Goal: Information Seeking & Learning: Check status

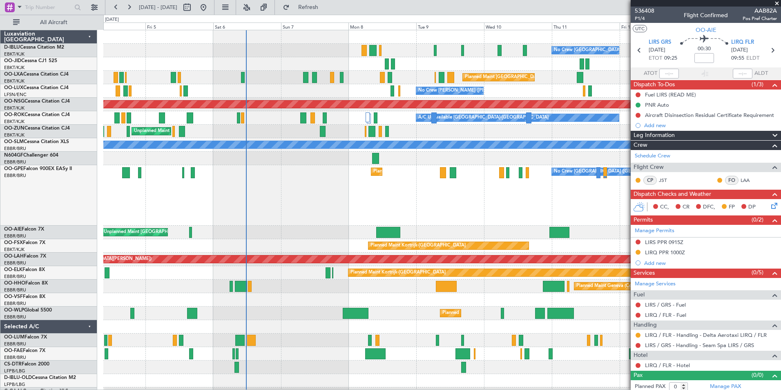
click at [532, 178] on div "No Crew Brussels (Brussels National) No Crew Brussels (Brussels National) AOG M…" at bounding box center [441, 329] width 677 height 599
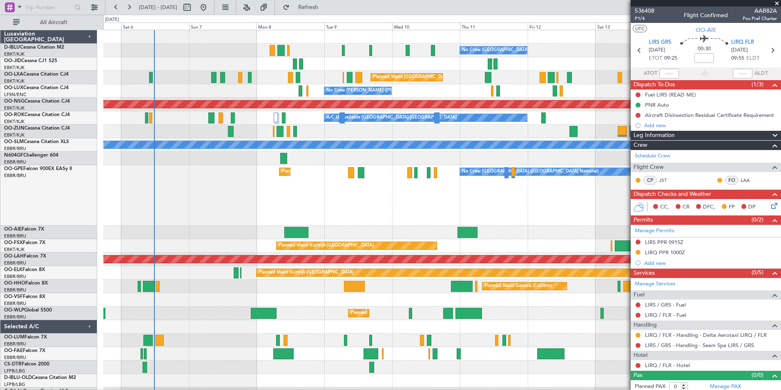
click at [413, 229] on div "No Crew Brussels (Brussels National) No Crew Brussels (Brussels National) AOG M…" at bounding box center [441, 323] width 677 height 586
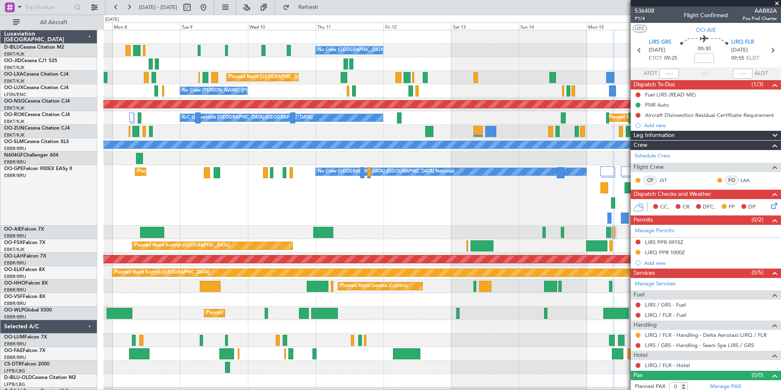
click at [315, 256] on div "No Crew Brussels (Brussels National) Planned Maint Brussels (Brussels National)…" at bounding box center [441, 323] width 677 height 586
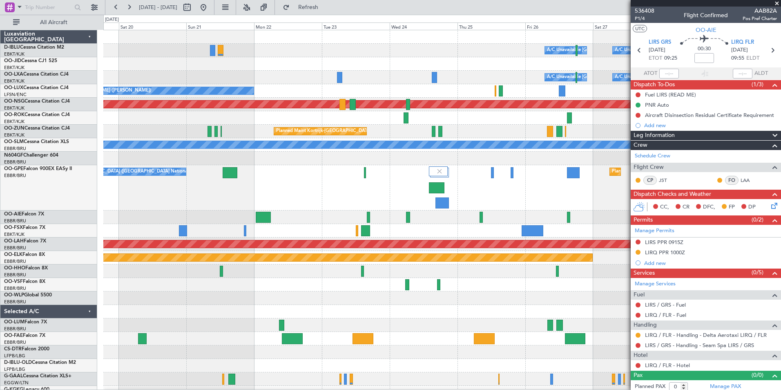
click at [95, 288] on div "A/C Unavailable Brussels (Brussels National) A/C Unavailable Kortrijk-Wevelgem …" at bounding box center [390, 202] width 781 height 375
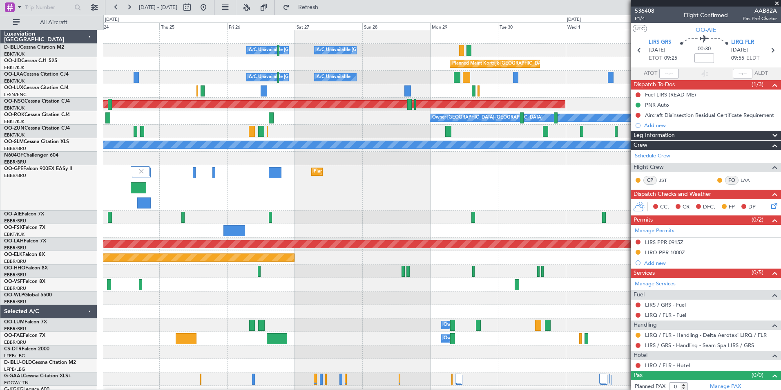
click at [648, 222] on fb-app "24 Sep 2025 - 04 Oct 2025 Refresh Quick Links All Aircraft A/C Unavailable Brus…" at bounding box center [390, 197] width 781 height 383
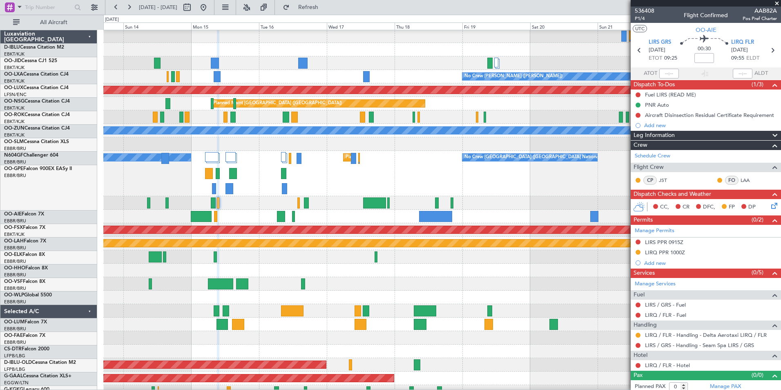
click at [757, 215] on fb-app "24 Sep 2025 - 04 Oct 2025 Refresh Quick Links All Aircraft No Crew Brussels (Br…" at bounding box center [390, 197] width 781 height 383
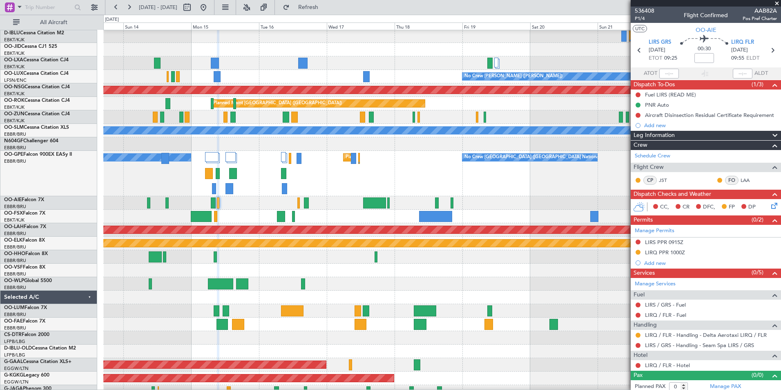
scroll to position [2, 0]
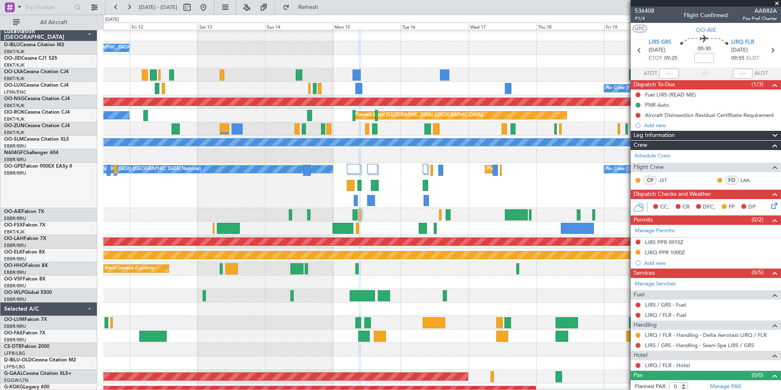
click at [484, 282] on div at bounding box center [441, 281] width 677 height 13
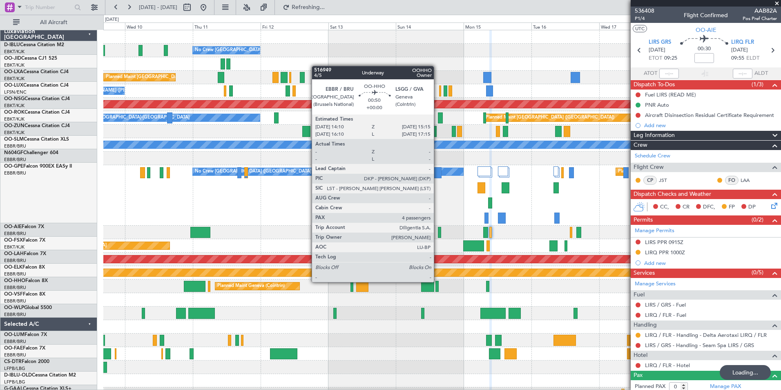
scroll to position [0, 0]
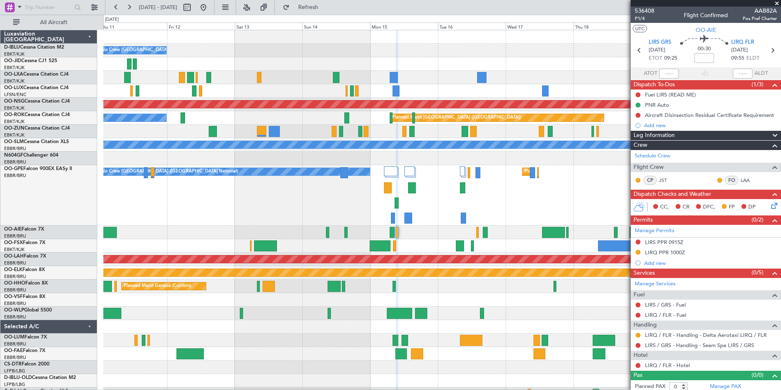
click at [401, 278] on div "Planned Maint Kortrijk-[GEOGRAPHIC_DATA]" at bounding box center [441, 272] width 677 height 13
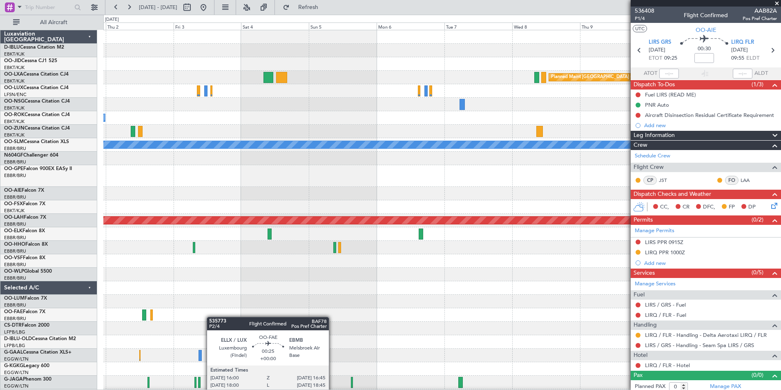
click at [14, 330] on div "Planned Maint Kortrijk-Wevelgem Planned Maint Paris (Le Bourget) Planned Maint …" at bounding box center [390, 202] width 781 height 375
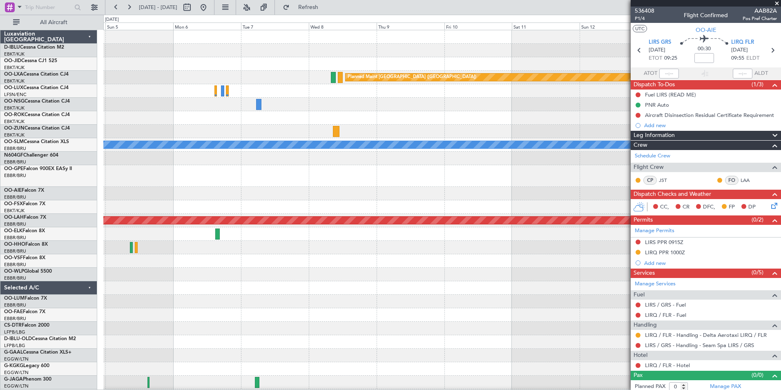
click at [265, 345] on div "Planned Maint Paris (Le Bourget) A/C Unavailable Monchengladbach Planned Maint …" at bounding box center [441, 310] width 677 height 561
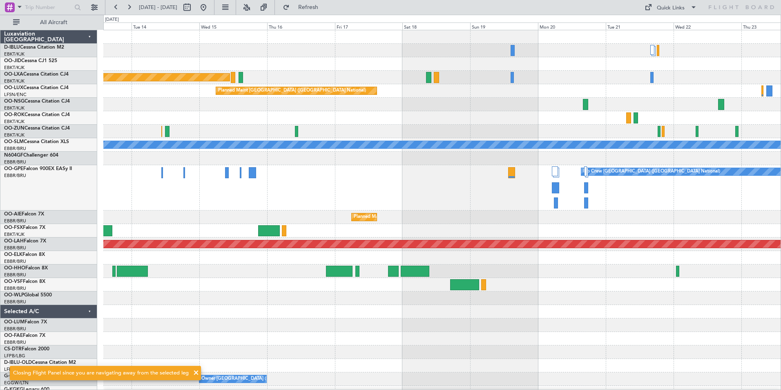
click at [303, 311] on div "Planned Maint Paris (Le Bourget) Planned Maint Brussels (Brussels National) A/C…" at bounding box center [441, 315] width 677 height 571
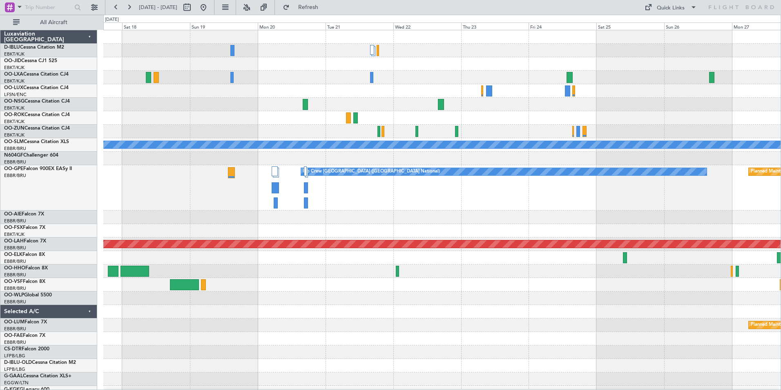
click at [405, 312] on div "Planned Maint [GEOGRAPHIC_DATA] ([GEOGRAPHIC_DATA]) Planned Maint [GEOGRAPHIC_D…" at bounding box center [441, 315] width 677 height 571
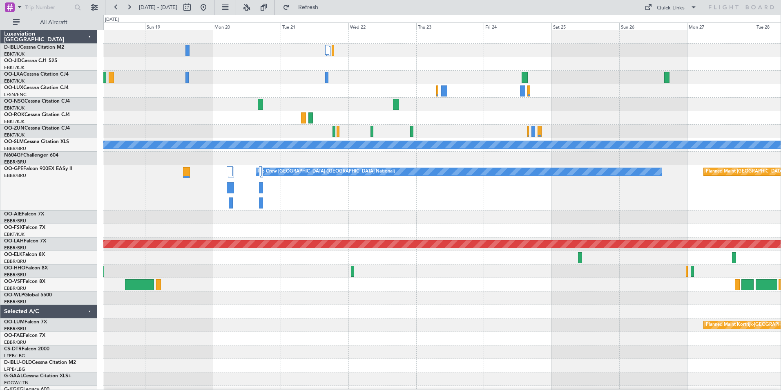
click at [478, 320] on div "Planned Maint Brussels (Brussels National) A/C Unavailable Monchengladbach No C…" at bounding box center [441, 315] width 677 height 571
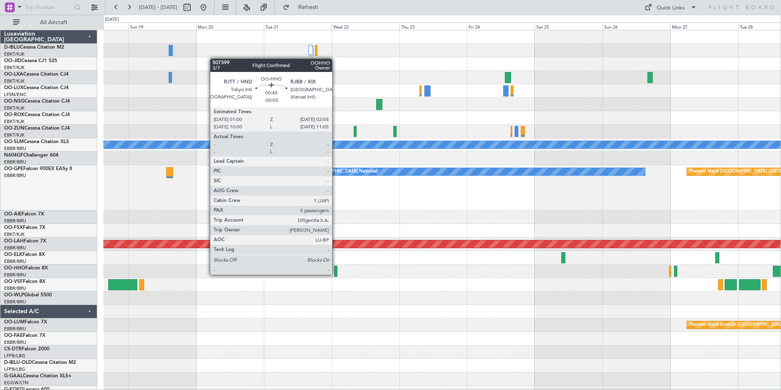
click at [336, 274] on div at bounding box center [335, 270] width 3 height 11
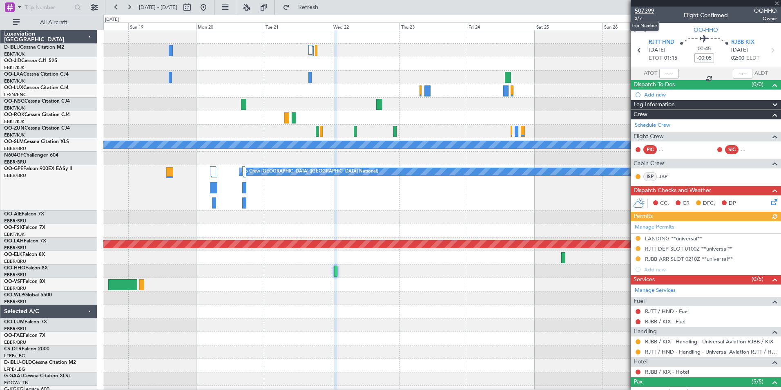
click at [648, 9] on span "507399" at bounding box center [645, 11] width 20 height 9
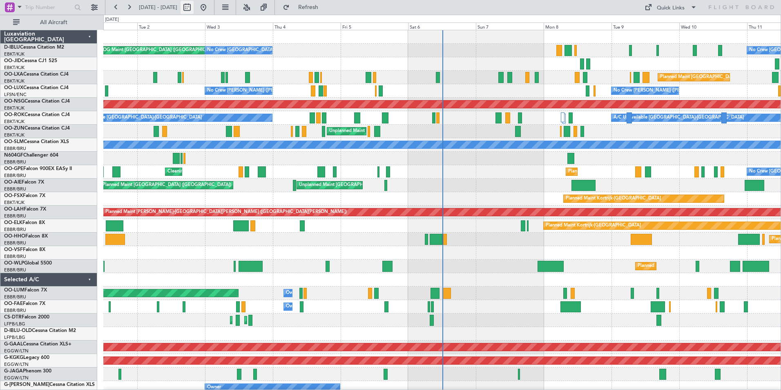
click at [194, 12] on button at bounding box center [186, 7] width 13 height 13
select select "9"
select select "2025"
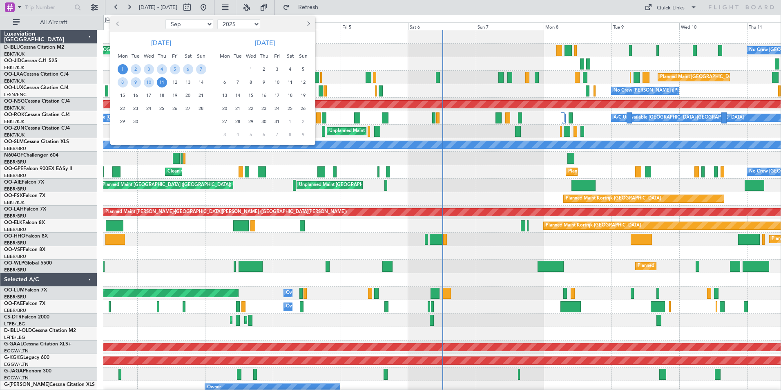
click at [263, 94] on span "16" at bounding box center [264, 95] width 10 height 10
click at [263, 126] on span "30" at bounding box center [264, 121] width 10 height 10
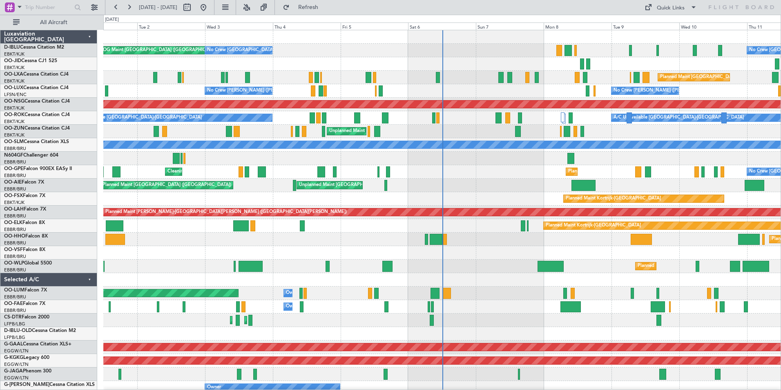
select select "10"
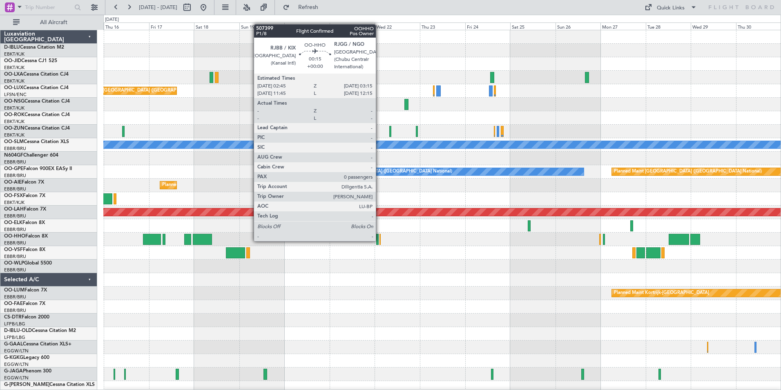
click at [379, 240] on div at bounding box center [379, 239] width 1 height 11
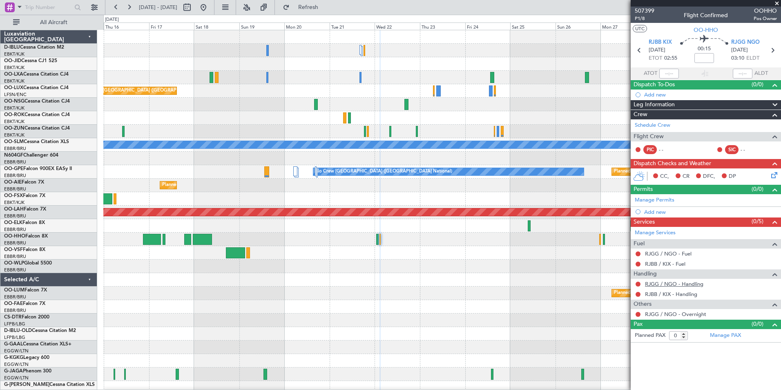
click at [672, 283] on link "RJGG / NGO - Handling" at bounding box center [674, 283] width 58 height 7
click at [659, 294] on link "RJBB / KIX - Handling" at bounding box center [671, 293] width 52 height 7
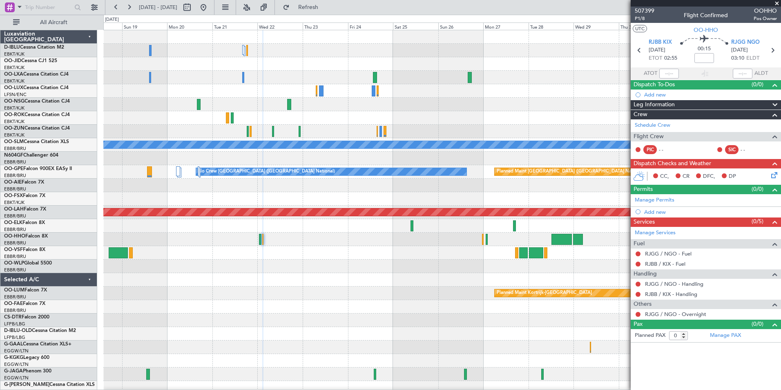
click at [398, 249] on div "Planned Maint [GEOGRAPHIC_DATA] ([GEOGRAPHIC_DATA]) Planned Maint [GEOGRAPHIC_D…" at bounding box center [441, 299] width 677 height 539
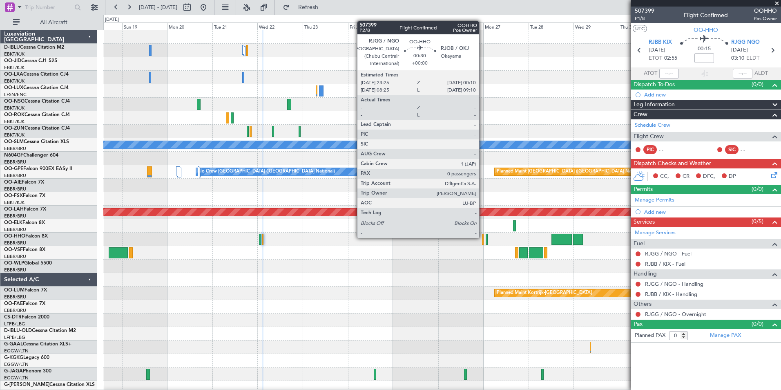
click at [483, 237] on div at bounding box center [483, 239] width 2 height 11
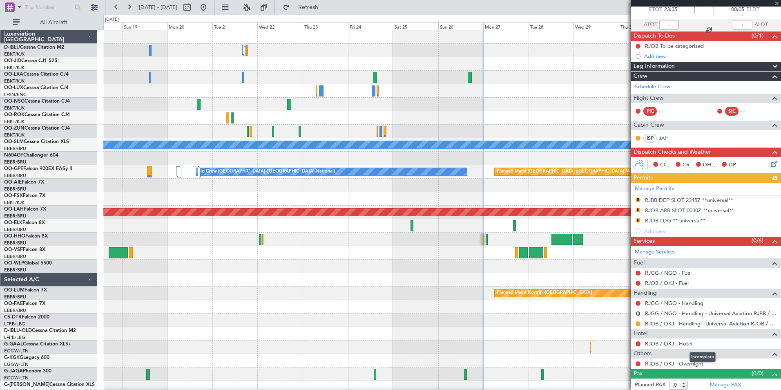
scroll to position [50, 0]
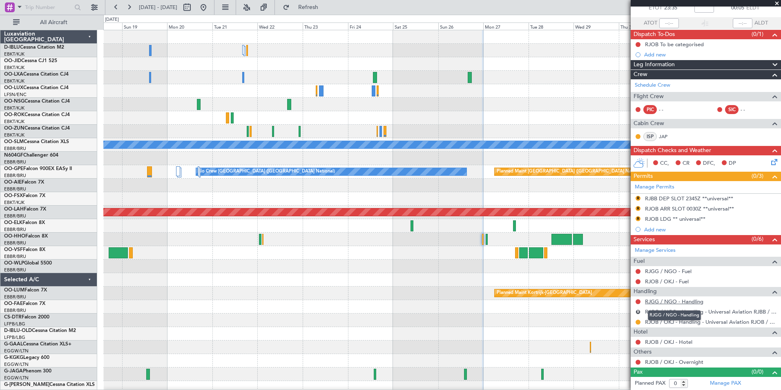
click at [679, 301] on link "RJGG / NGO - Handling" at bounding box center [674, 301] width 58 height 7
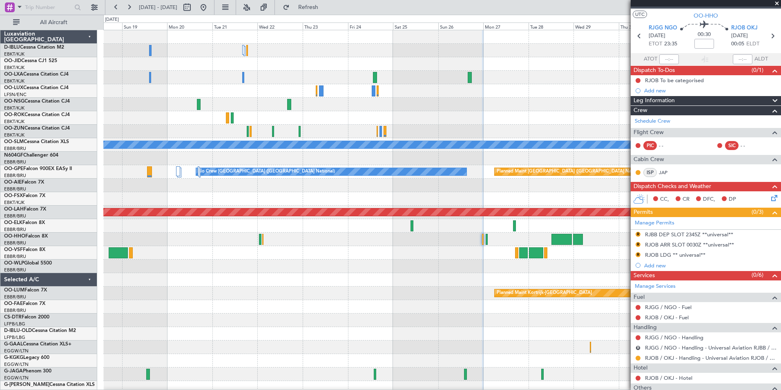
scroll to position [0, 0]
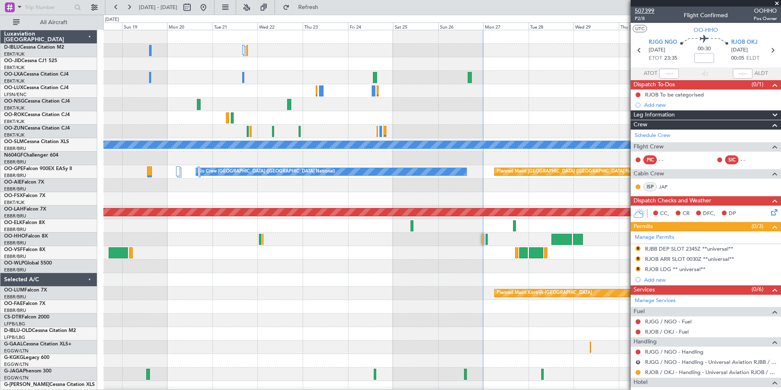
click at [650, 9] on span "507399" at bounding box center [645, 11] width 20 height 9
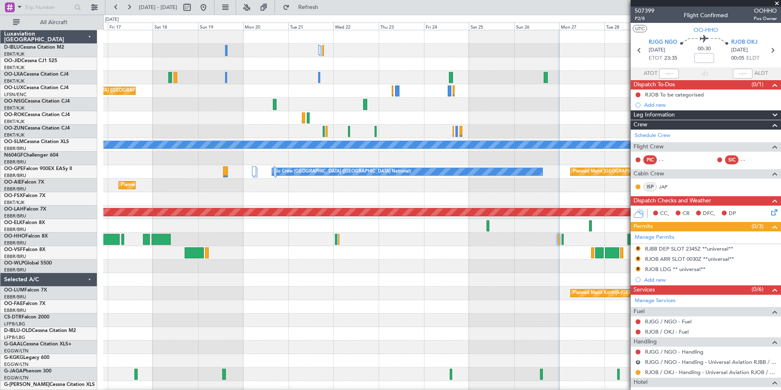
click at [429, 328] on div "Planned Maint [GEOGRAPHIC_DATA] ([GEOGRAPHIC_DATA]) Planned Maint [GEOGRAPHIC_D…" at bounding box center [441, 299] width 677 height 539
click at [210, 10] on button at bounding box center [203, 7] width 13 height 13
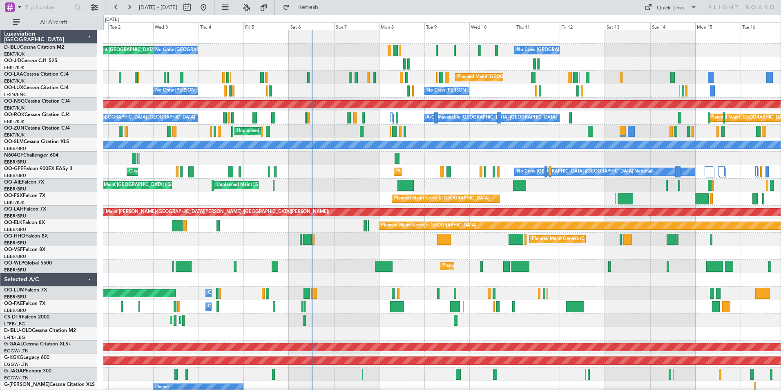
click at [365, 195] on div "AOG Maint [GEOGRAPHIC_DATA] ([GEOGRAPHIC_DATA] National) No Crew [GEOGRAPHIC_DA…" at bounding box center [441, 306] width 677 height 552
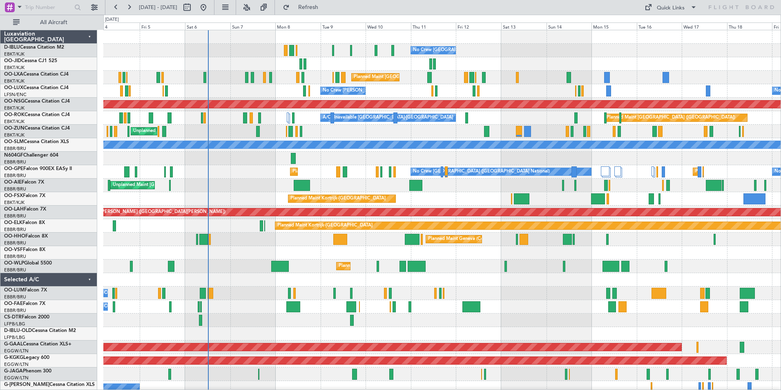
click at [521, 289] on div "No Crew [GEOGRAPHIC_DATA] ([GEOGRAPHIC_DATA] National) No Crew [GEOGRAPHIC_DATA…" at bounding box center [441, 306] width 677 height 552
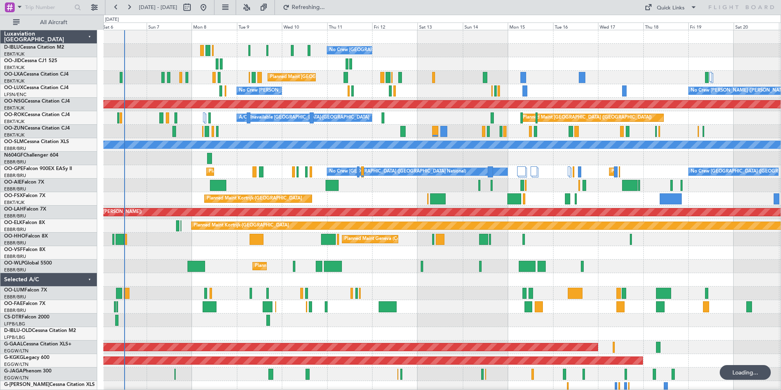
click at [439, 294] on div "Owner Melsbroek Air Base Planned Maint [GEOGRAPHIC_DATA] ([GEOGRAPHIC_DATA])" at bounding box center [441, 292] width 677 height 13
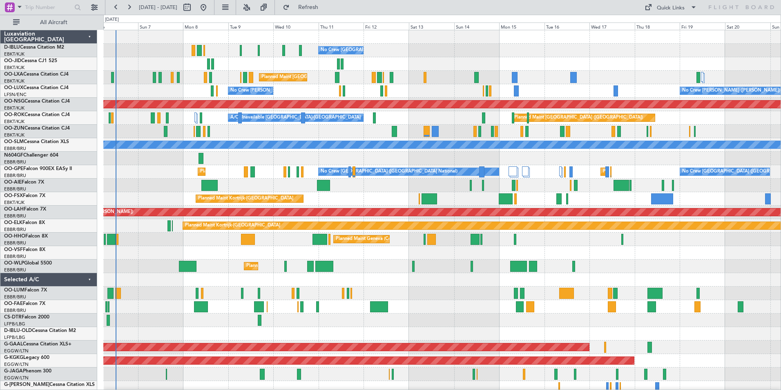
click at [666, 249] on div at bounding box center [441, 252] width 677 height 13
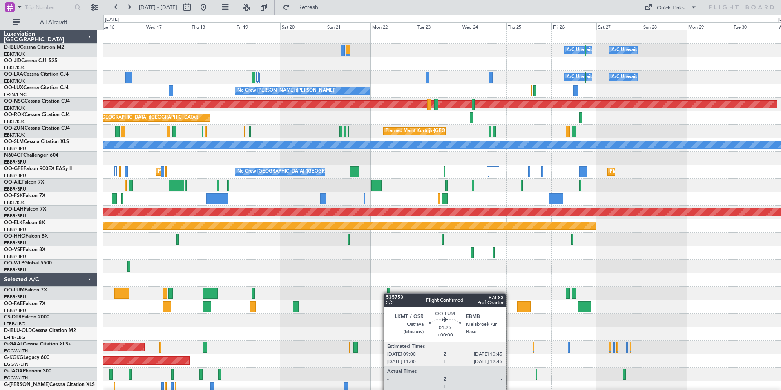
click at [387, 293] on div "A/C Unavailable [GEOGRAPHIC_DATA] ([GEOGRAPHIC_DATA] National) A/C Unavailable …" at bounding box center [441, 306] width 677 height 552
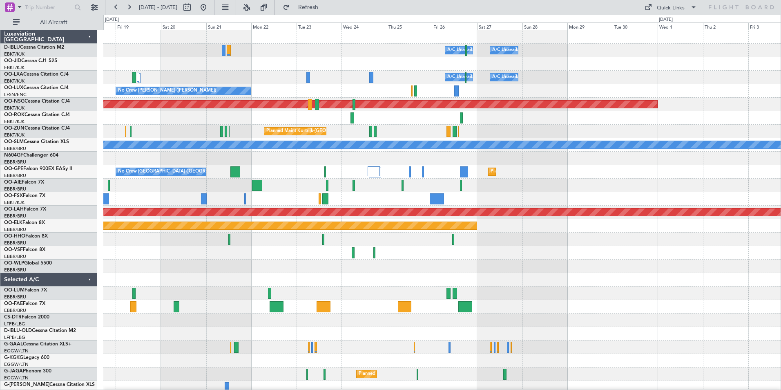
click at [432, 287] on div "A/C Unavailable [GEOGRAPHIC_DATA] ([GEOGRAPHIC_DATA] National) A/C Unavailable …" at bounding box center [441, 306] width 677 height 552
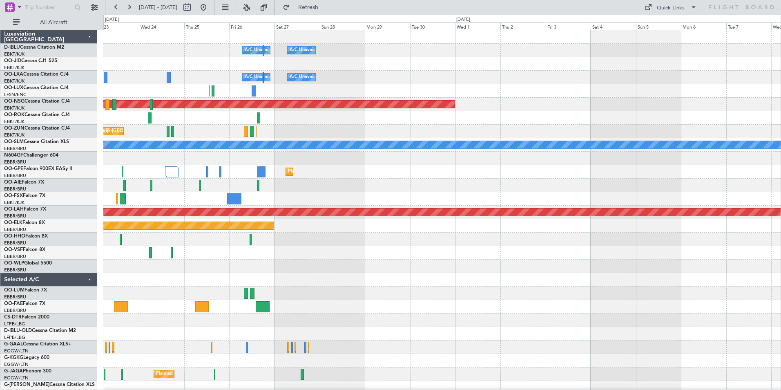
click at [440, 287] on div "A/C Unavailable [GEOGRAPHIC_DATA] ([GEOGRAPHIC_DATA] National) A/C Unavailable …" at bounding box center [441, 306] width 677 height 552
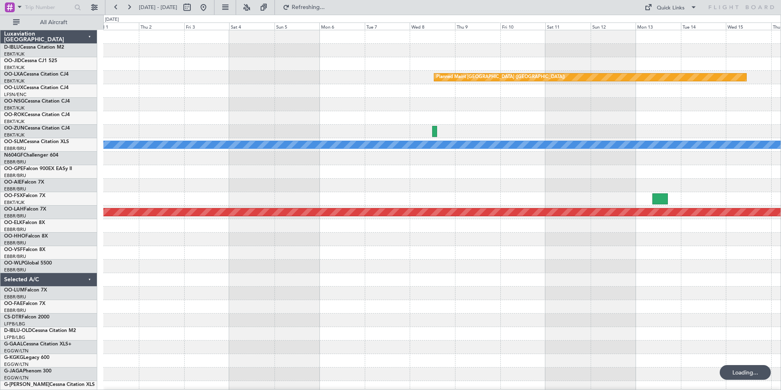
click at [375, 292] on div "A/C Unavailable [GEOGRAPHIC_DATA]-[GEOGRAPHIC_DATA] Planned Maint [GEOGRAPHIC_D…" at bounding box center [441, 286] width 677 height 512
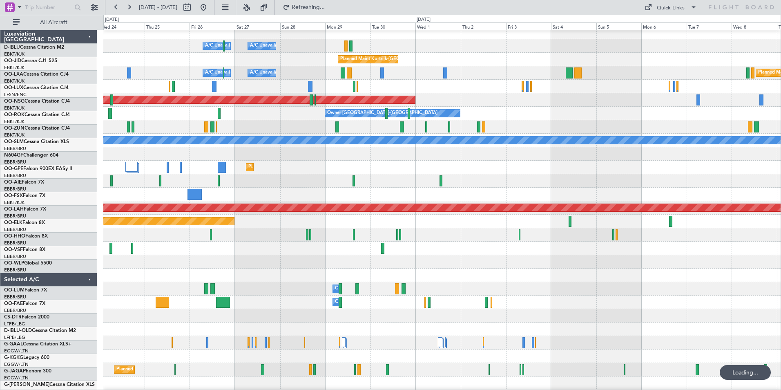
scroll to position [5, 0]
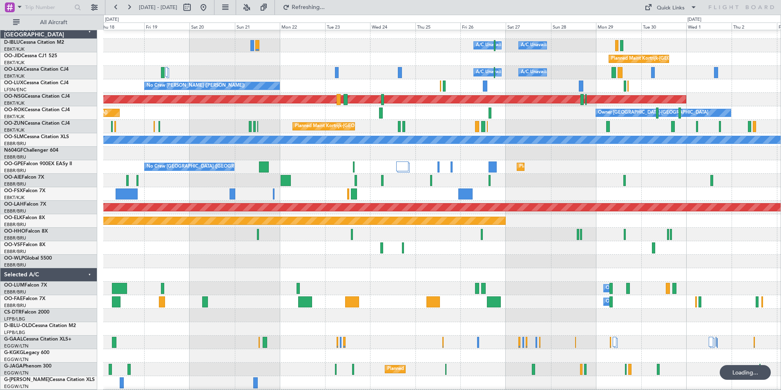
click at [716, 285] on div "Owner Melsbroek Air Base" at bounding box center [441, 287] width 677 height 13
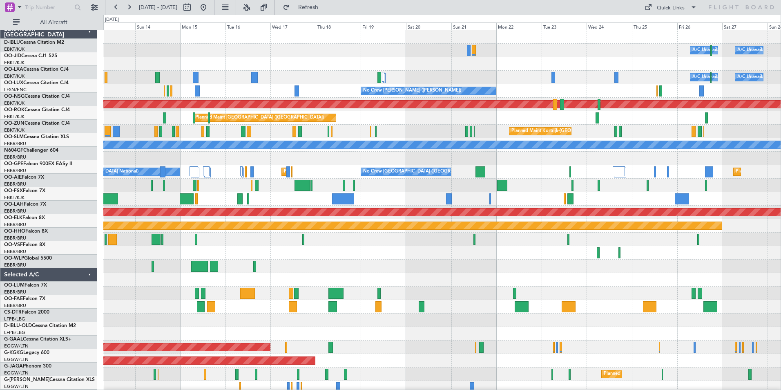
scroll to position [0, 0]
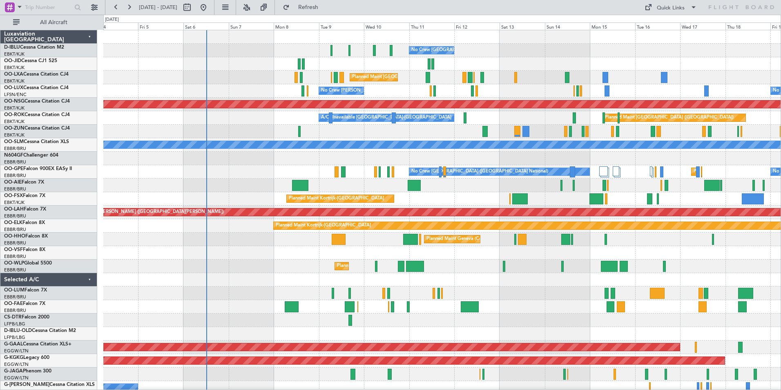
click at [630, 274] on div "No Crew [GEOGRAPHIC_DATA] ([GEOGRAPHIC_DATA] National) No Crew [GEOGRAPHIC_DATA…" at bounding box center [441, 299] width 677 height 539
click at [575, 283] on div at bounding box center [441, 279] width 677 height 13
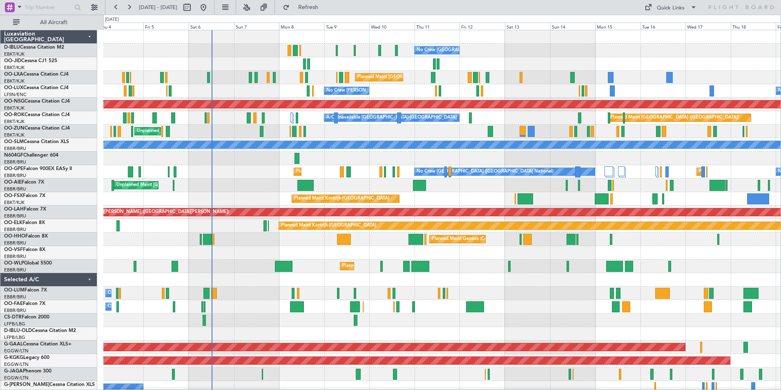
click at [336, 153] on div "No Crew [GEOGRAPHIC_DATA] ([GEOGRAPHIC_DATA] National) No Crew [GEOGRAPHIC_DATA…" at bounding box center [441, 306] width 677 height 552
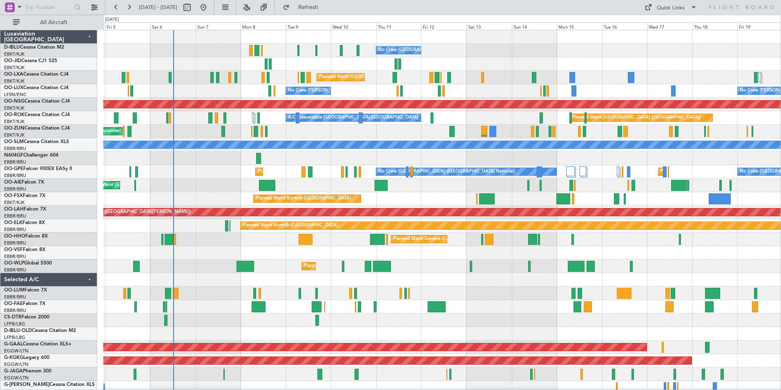
click at [471, 281] on div "No Crew [GEOGRAPHIC_DATA] ([GEOGRAPHIC_DATA] National) No Crew [GEOGRAPHIC_DATA…" at bounding box center [441, 306] width 677 height 552
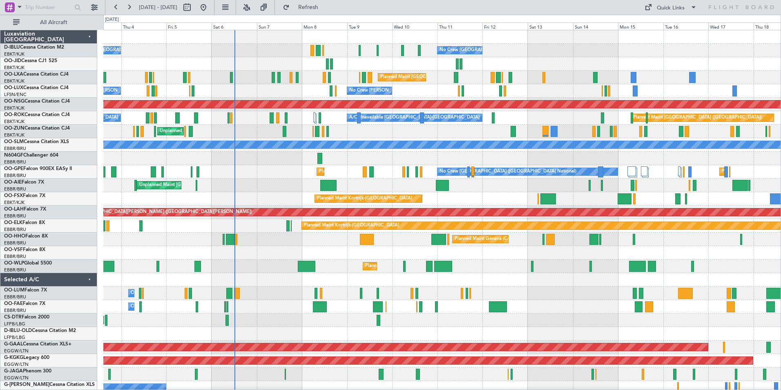
click at [248, 298] on div "Owner Melsbroek Air Base Planned Maint [GEOGRAPHIC_DATA] ([GEOGRAPHIC_DATA])" at bounding box center [441, 292] width 677 height 13
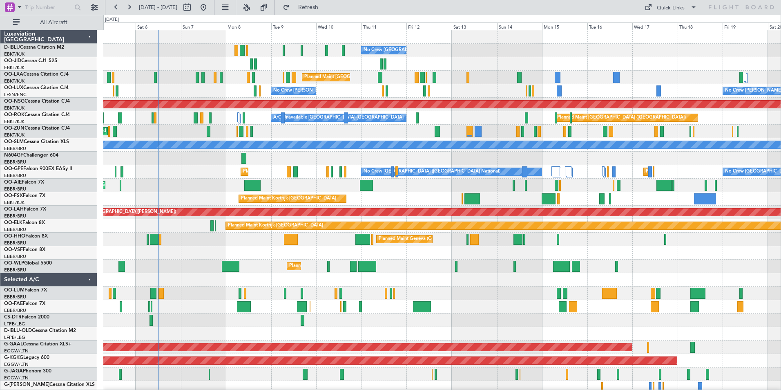
click at [187, 312] on div "Owner Melsbroek Air Base" at bounding box center [441, 306] width 677 height 13
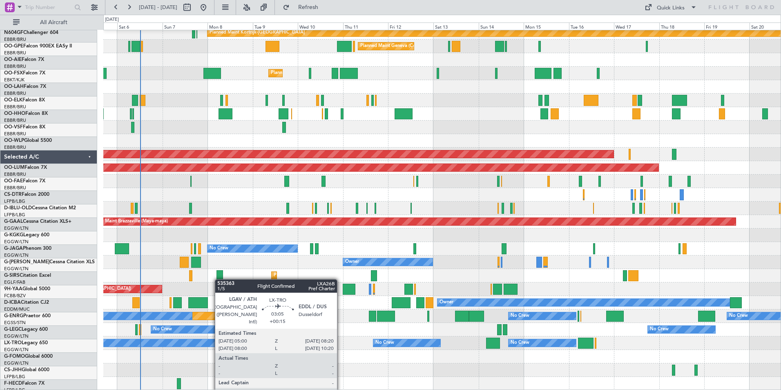
scroll to position [193, 0]
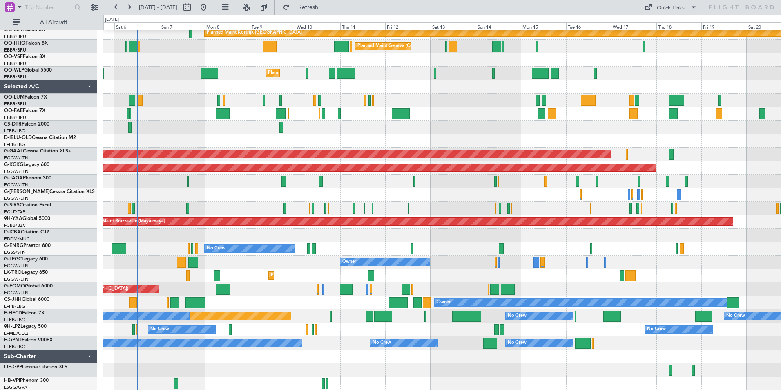
click at [262, 358] on div at bounding box center [441, 356] width 677 height 13
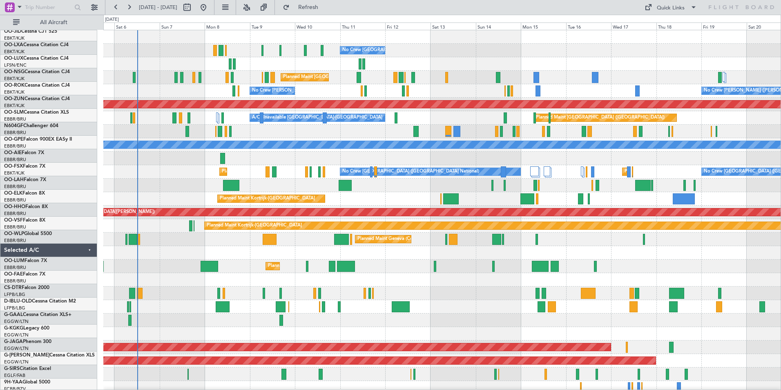
scroll to position [0, 0]
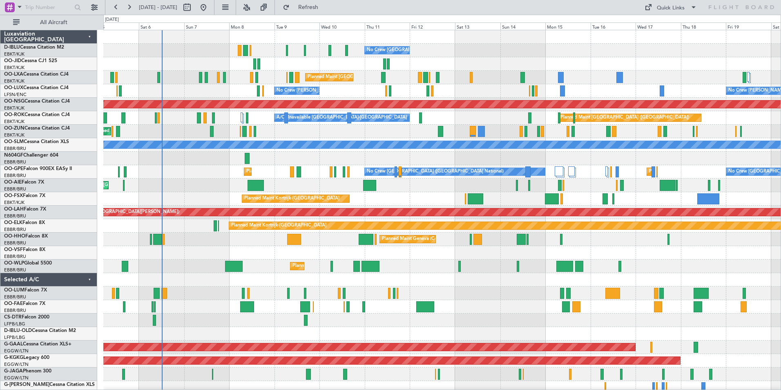
click at [242, 256] on div at bounding box center [441, 252] width 677 height 13
